Goal: Task Accomplishment & Management: Manage account settings

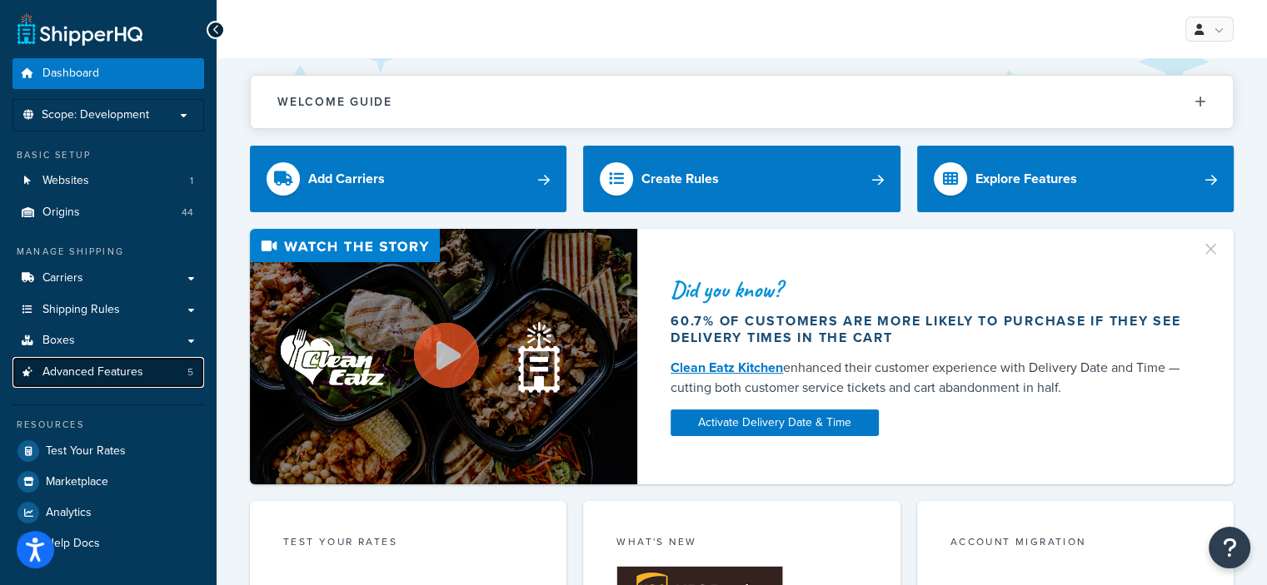
click at [55, 371] on span "Advanced Features" at bounding box center [92, 373] width 101 height 14
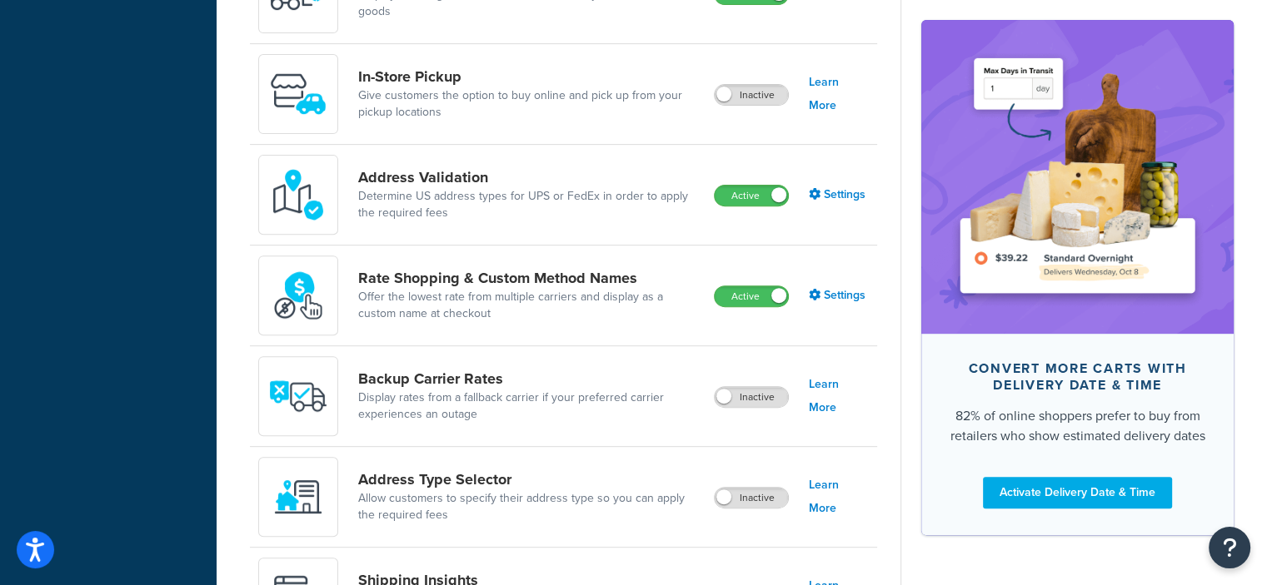
scroll to position [603, 0]
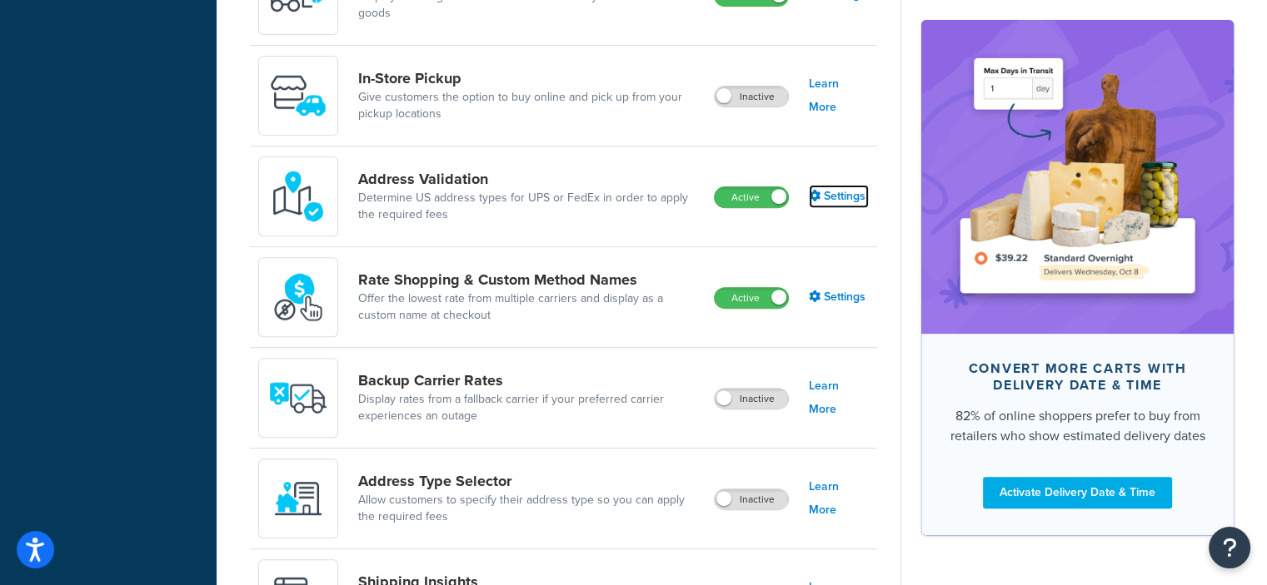
click at [836, 204] on link "Settings" at bounding box center [839, 196] width 60 height 23
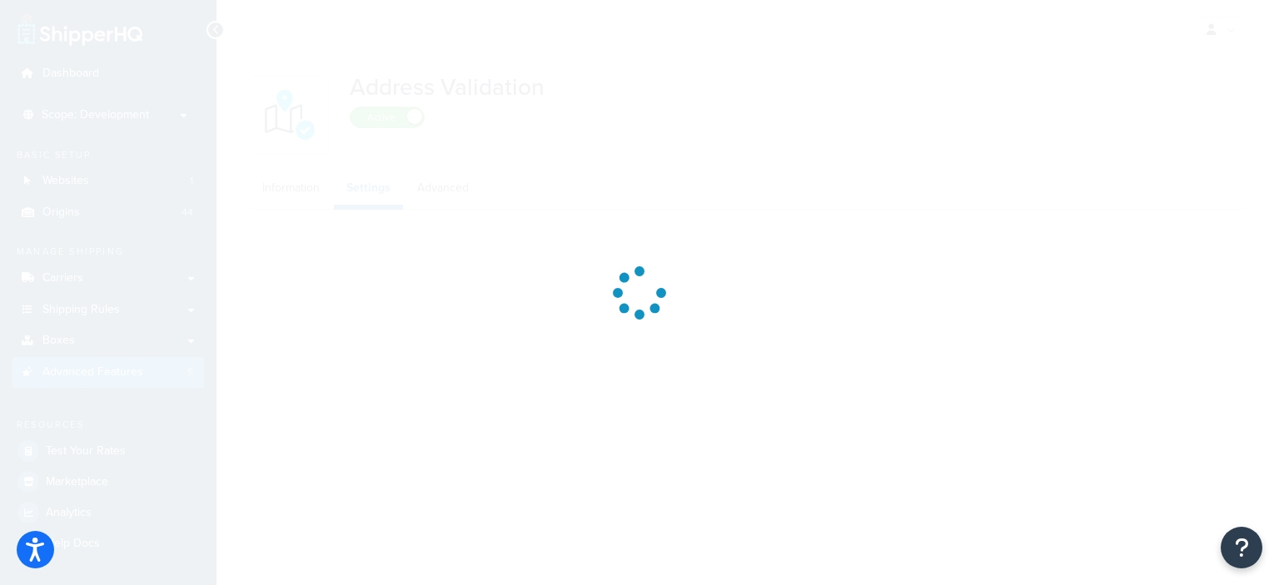
select select "false"
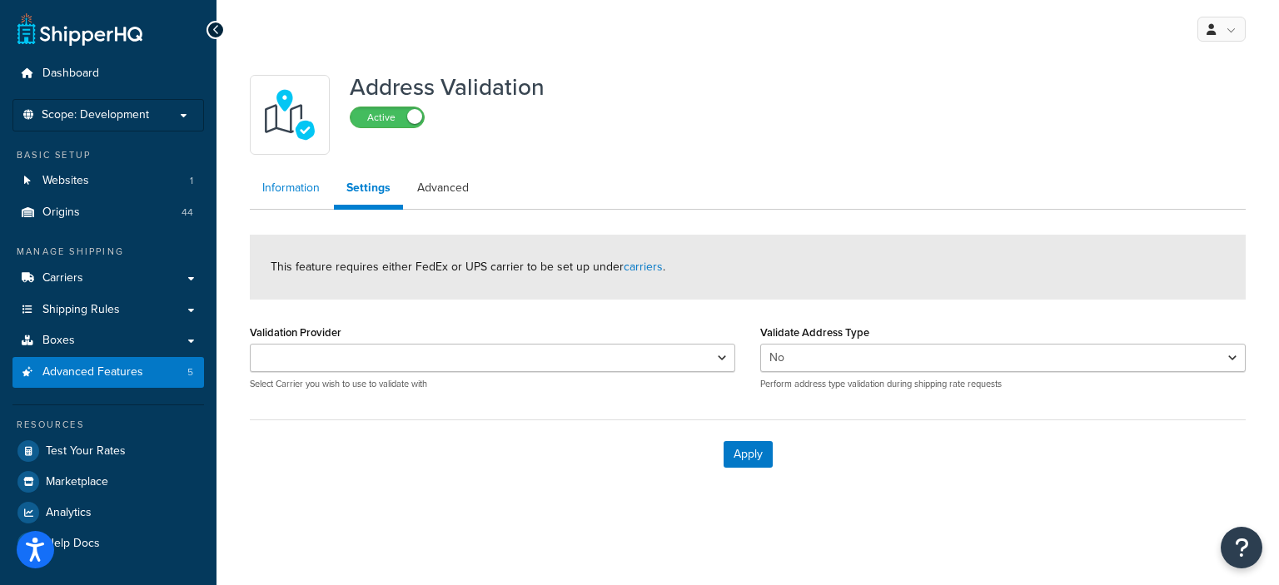
click at [290, 187] on link "Information" at bounding box center [291, 188] width 82 height 33
click at [452, 179] on link "Advanced" at bounding box center [443, 188] width 77 height 33
click at [398, 361] on select "UPS UPS® DEV" at bounding box center [492, 358] width 485 height 28
select select "112180"
click at [250, 344] on select "UPS UPS® DEV" at bounding box center [492, 358] width 485 height 28
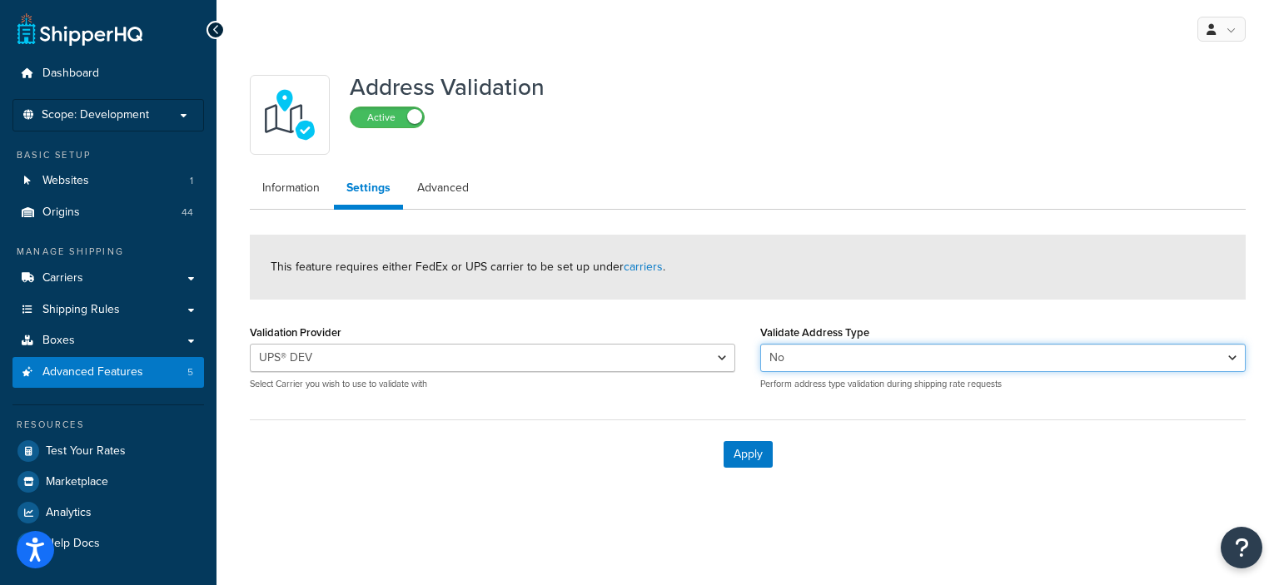
click at [774, 349] on select "Yes No" at bounding box center [1002, 358] width 485 height 28
click at [268, 192] on link "Information" at bounding box center [291, 188] width 82 height 33
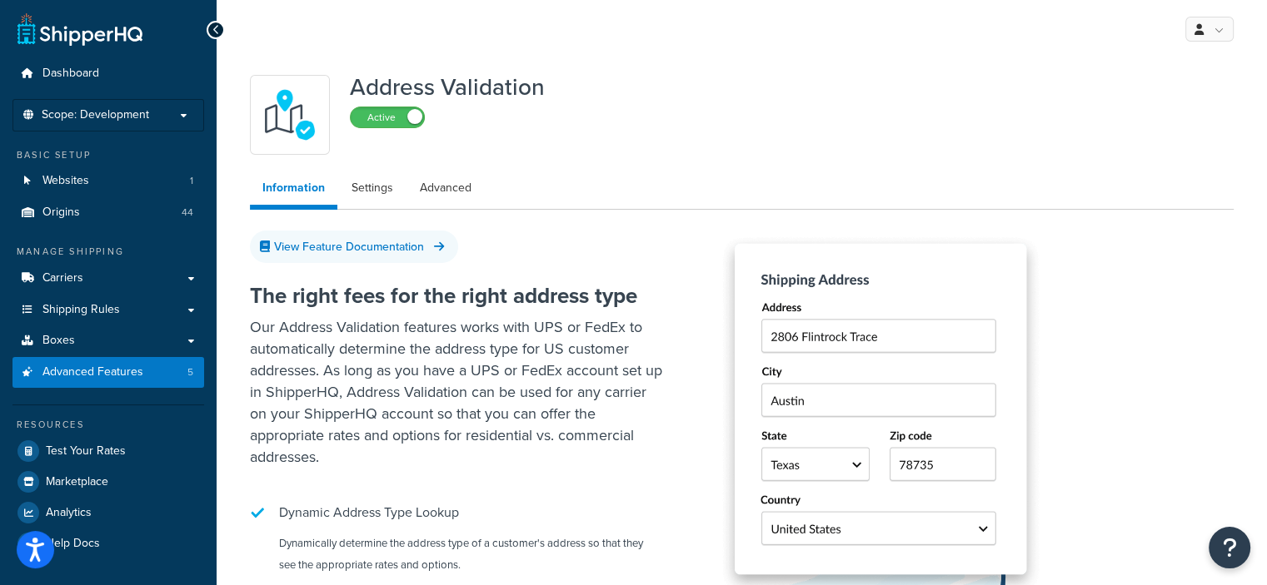
click at [635, 184] on ul "Information Settings Advanced" at bounding box center [741, 191] width 983 height 38
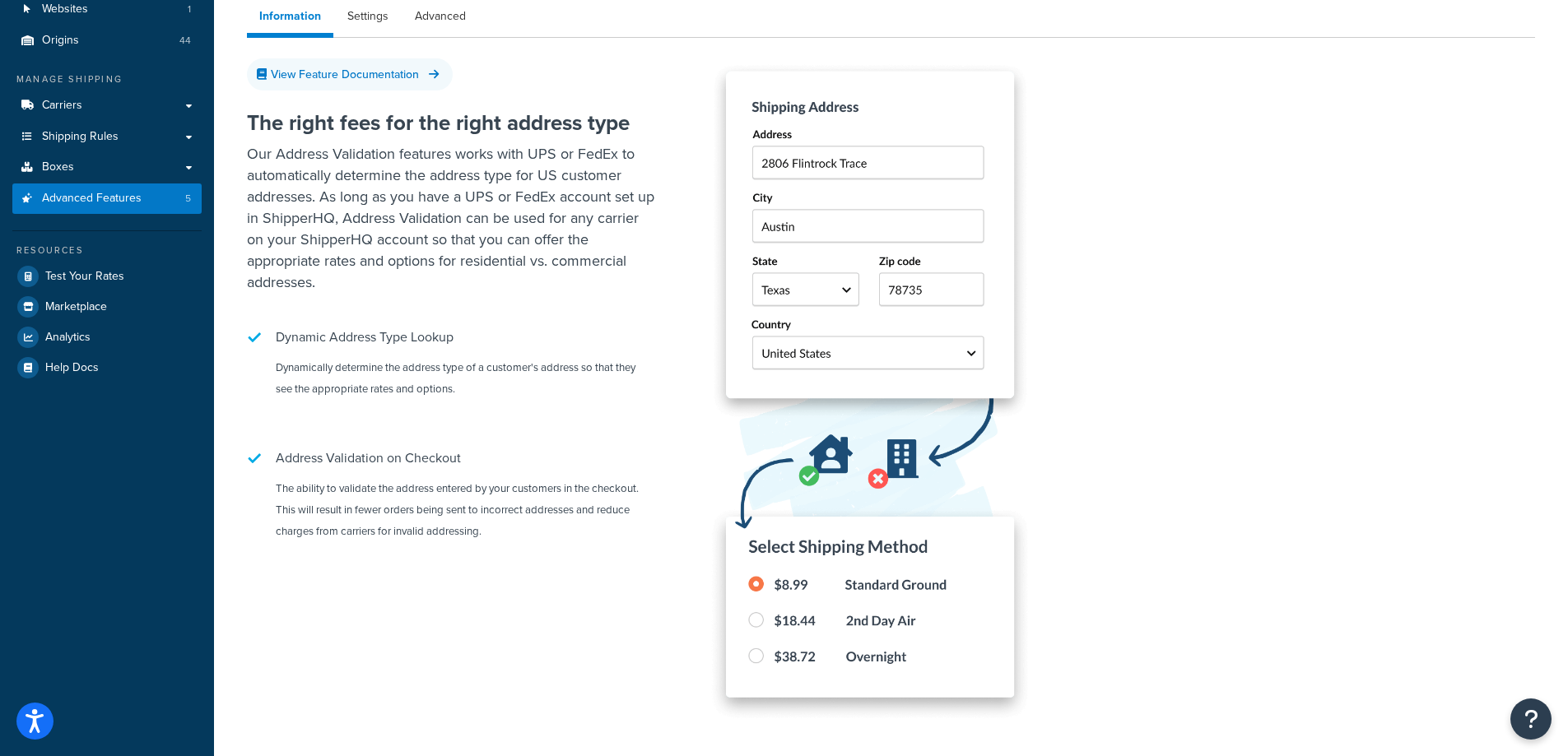
scroll to position [170, 0]
